Goal: Task Accomplishment & Management: Use online tool/utility

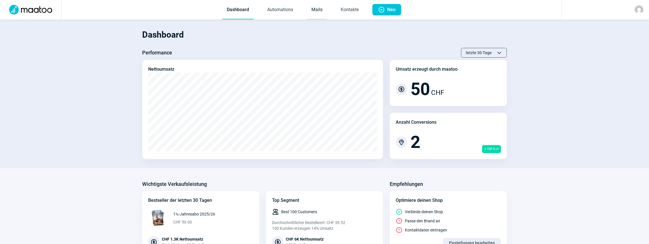
click at [320, 9] on link "Mails" at bounding box center [317, 10] width 20 height 19
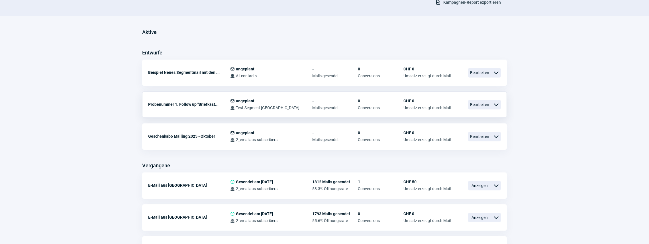
scroll to position [133, 0]
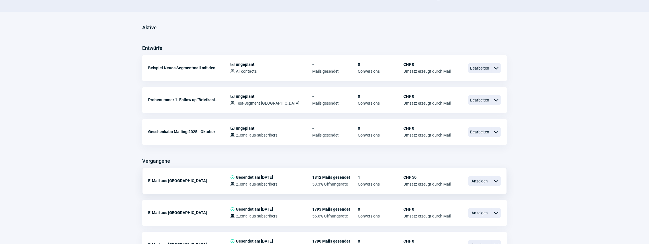
click at [497, 179] on span "ChevronDown icon" at bounding box center [495, 180] width 7 height 7
click at [460, 213] on div "Kopieren" at bounding box center [466, 215] width 68 height 10
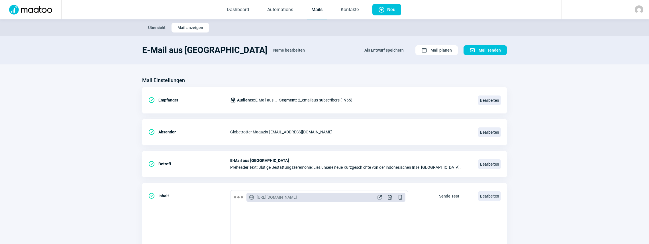
click at [392, 50] on span "Als Entwurf speichern" at bounding box center [383, 50] width 39 height 9
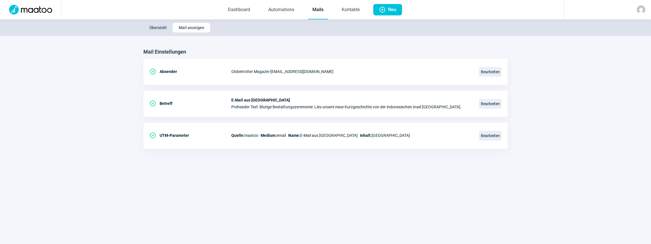
click at [317, 9] on link "Mails" at bounding box center [318, 10] width 20 height 19
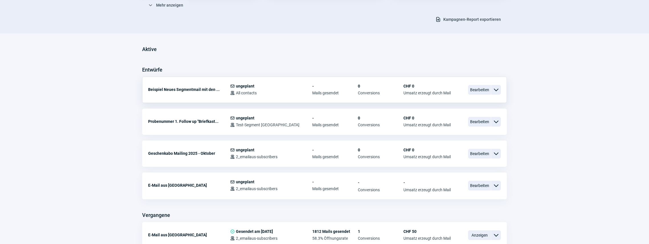
scroll to position [133, 0]
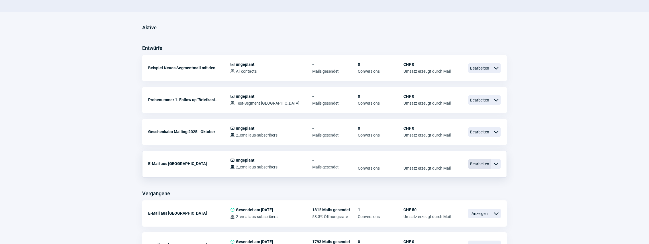
click at [483, 163] on span "Bearbeiten" at bounding box center [479, 164] width 23 height 10
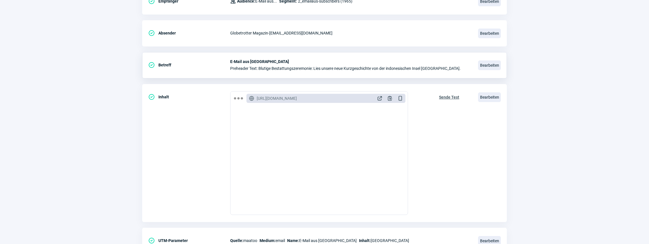
scroll to position [124, 0]
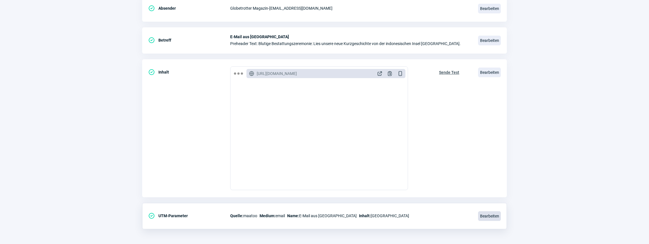
click at [485, 215] on span "Bearbeiten" at bounding box center [489, 216] width 23 height 10
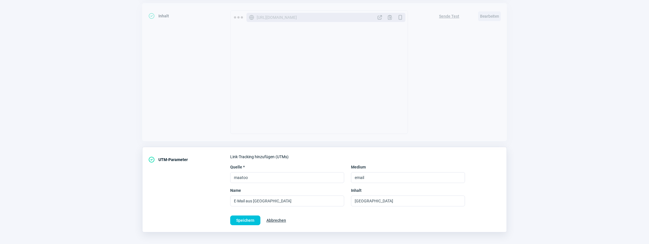
scroll to position [183, 0]
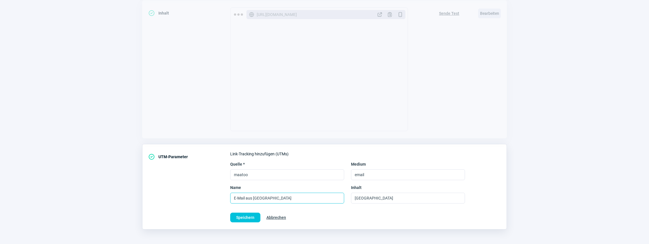
click at [263, 197] on input "E-Mail aus [GEOGRAPHIC_DATA]" at bounding box center [287, 197] width 114 height 11
type input "E-Mail aus der [GEOGRAPHIC_DATA]"
click at [367, 196] on input "[GEOGRAPHIC_DATA]" at bounding box center [408, 197] width 114 height 11
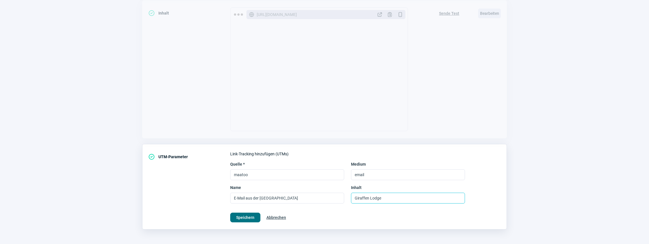
type input "Giraffen Lodge"
click at [240, 217] on span "Speichern" at bounding box center [245, 217] width 18 height 9
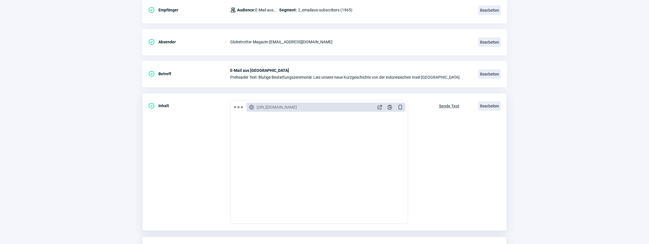
scroll to position [86, 0]
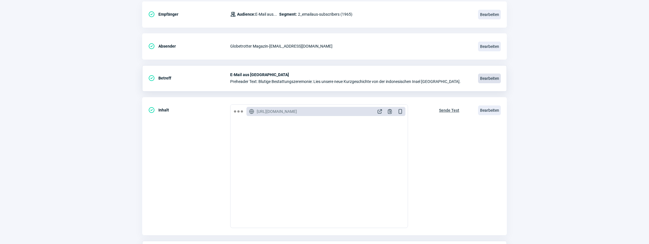
click at [490, 77] on span "Bearbeiten" at bounding box center [489, 78] width 23 height 10
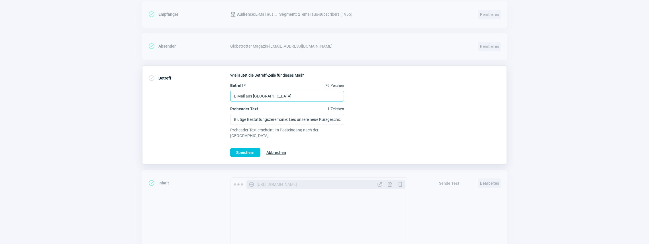
click at [264, 93] on input "E-Mail aus [GEOGRAPHIC_DATA]" at bounding box center [287, 96] width 114 height 11
click at [264, 92] on input "E-Mail aus [GEOGRAPHIC_DATA]" at bounding box center [287, 96] width 114 height 11
drag, startPoint x: 234, startPoint y: 116, endPoint x: 286, endPoint y: 117, distance: 51.8
click at [286, 117] on input "Blutige Bestattungszeremonie: Lies unsere neue Kurzgeschichte von der indonesis…" at bounding box center [287, 119] width 114 height 11
drag, startPoint x: 260, startPoint y: 95, endPoint x: 287, endPoint y: 95, distance: 27.0
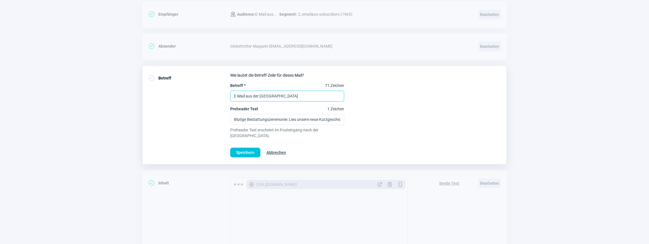
click at [287, 95] on input "E-Mail aus der [GEOGRAPHIC_DATA]" at bounding box center [287, 96] width 114 height 11
type input "E-Mail aus dem Zoo"
drag, startPoint x: 287, startPoint y: 117, endPoint x: 234, endPoint y: 122, distance: 52.9
click at [234, 122] on input "Blutige Bestattungszeremonie: Lies unsere neue Kurzgeschichte von der indonesis…" at bounding box center [287, 119] width 114 height 11
click at [335, 118] on input "Schlafen bei den Giraffen: Lies unsere neue Kurzgeschichte von der indonesische…" at bounding box center [287, 119] width 114 height 11
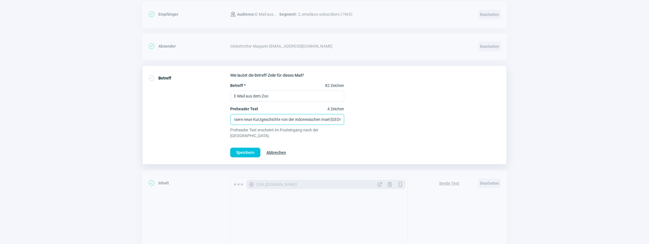
scroll to position [0, 66]
drag, startPoint x: 273, startPoint y: 118, endPoint x: 341, endPoint y: 117, distance: 68.1
click at [341, 117] on input "Schlafen bei den Giraffen: Lies unsere neue Kurzgeschichte von der indonesische…" at bounding box center [287, 119] width 114 height 11
type input "Schlafen bei den Giraffen: Lies unsere neue Kurzgeschichte aus dem Kinderzoo Ra…"
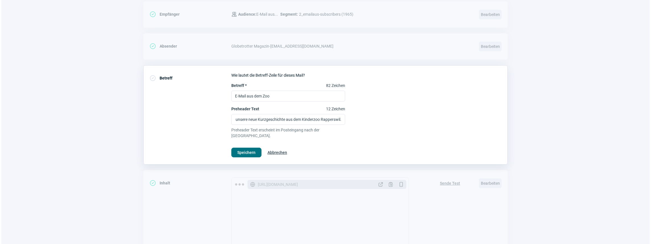
scroll to position [0, 0]
click at [247, 148] on span "Speichern" at bounding box center [245, 152] width 18 height 9
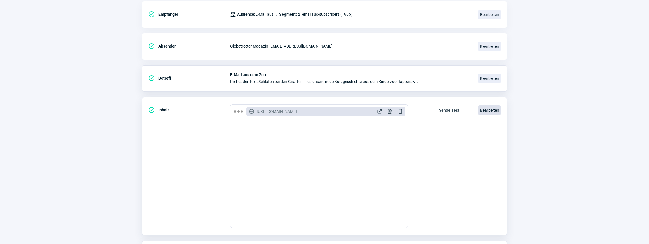
click at [489, 110] on span "Bearbeiten" at bounding box center [489, 110] width 23 height 10
